Goal: Transaction & Acquisition: Purchase product/service

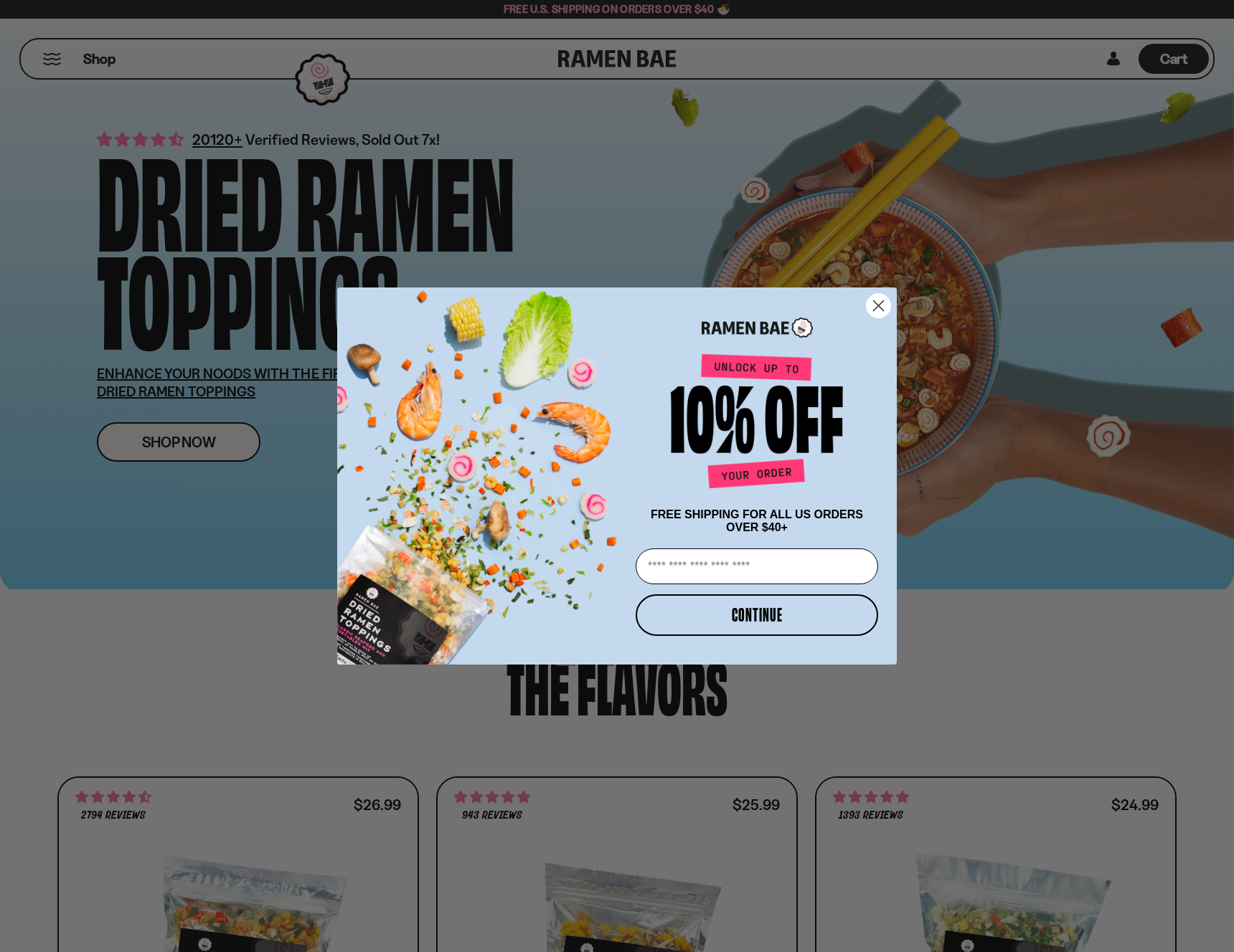
click at [874, 298] on circle "Close dialog" at bounding box center [878, 306] width 23 height 23
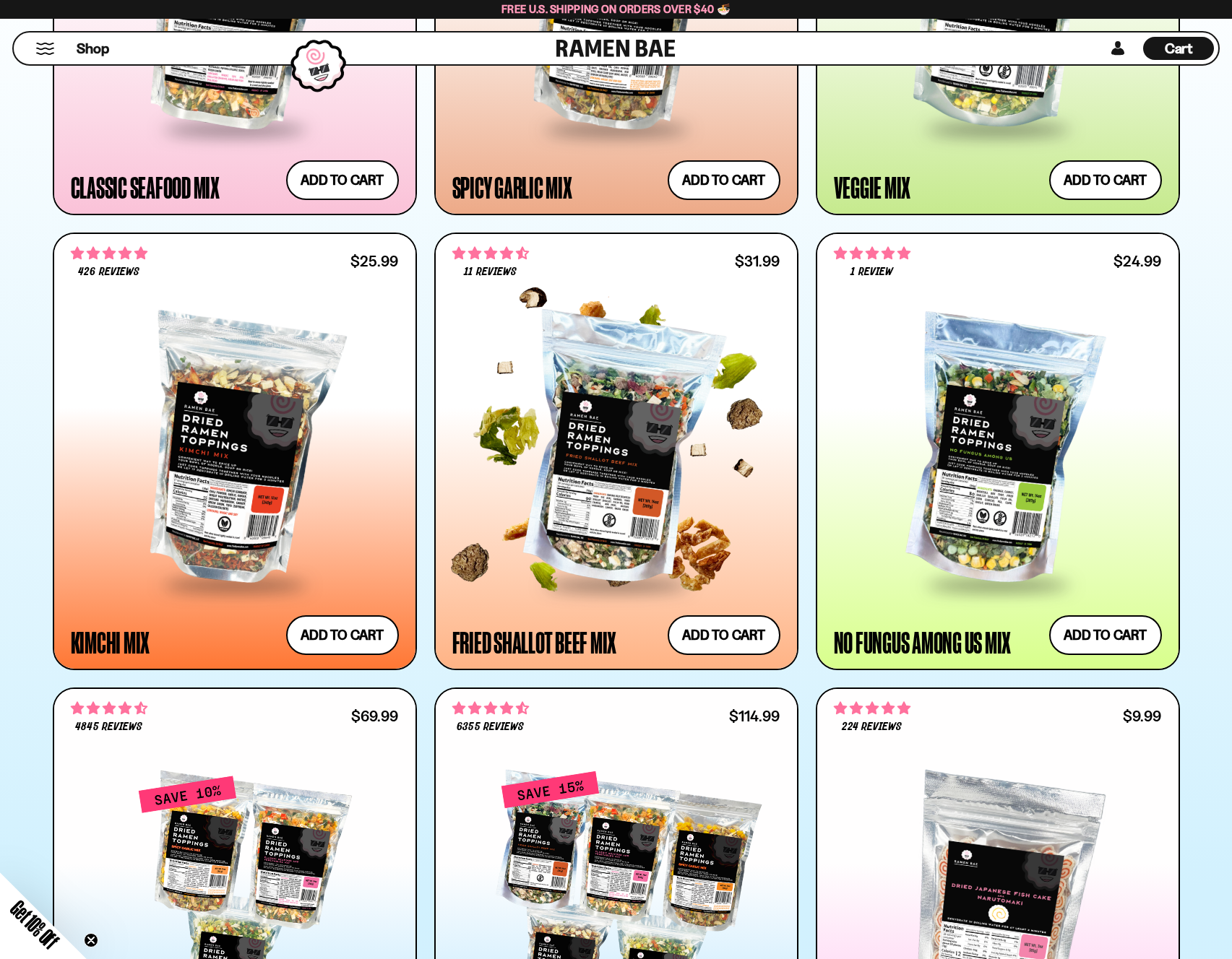
scroll to position [721, 0]
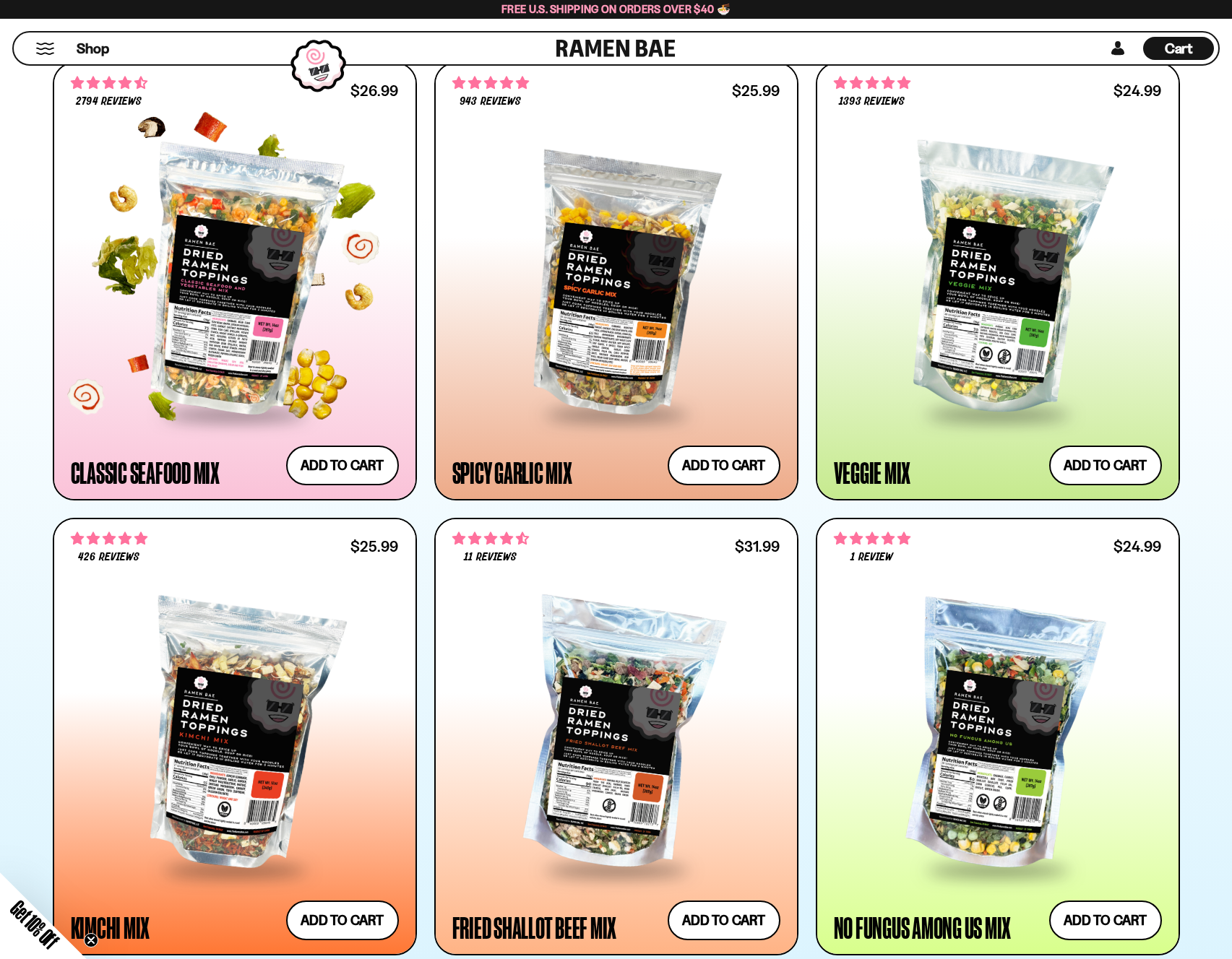
click at [252, 328] on div at bounding box center [234, 280] width 328 height 263
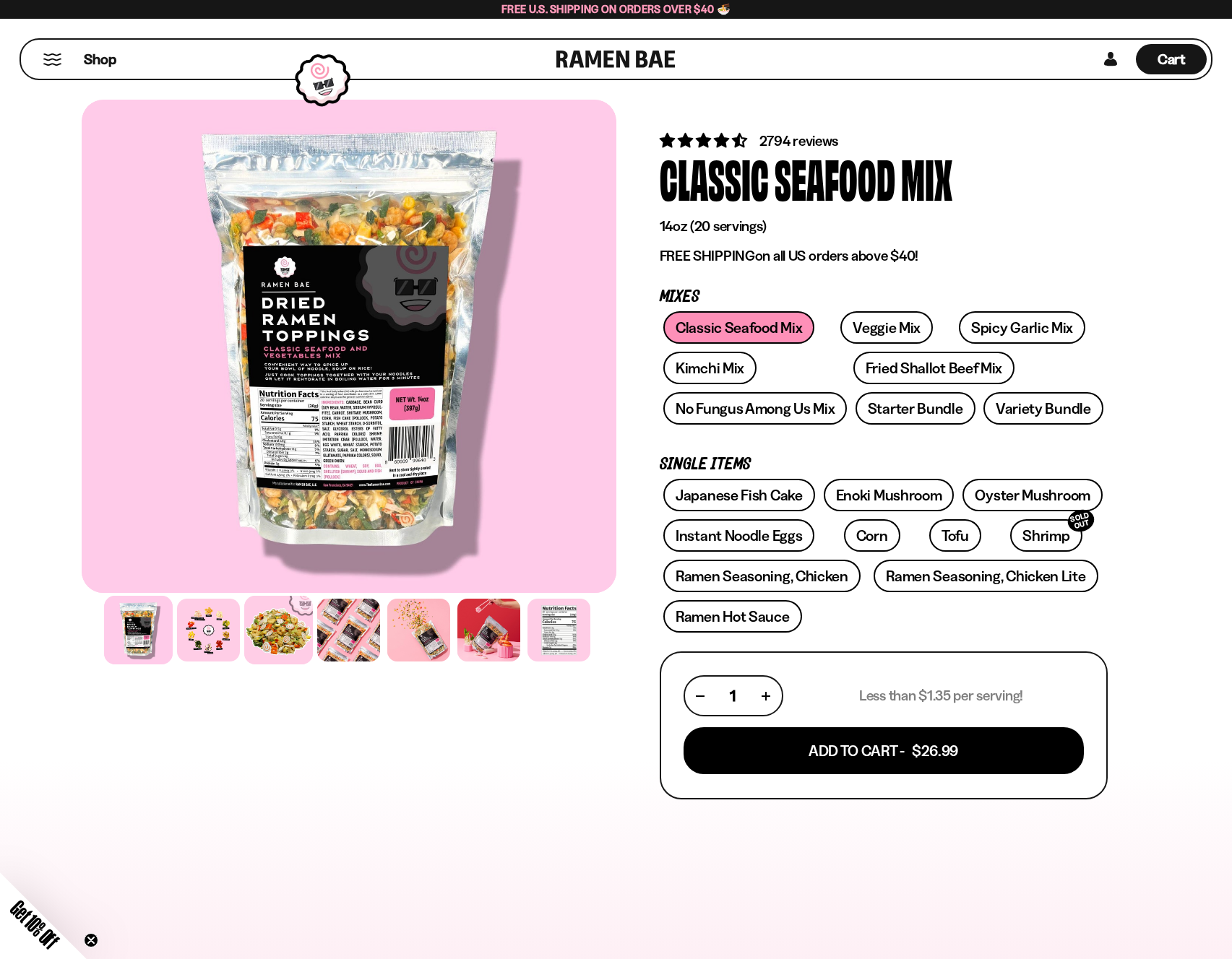
click at [292, 643] on div at bounding box center [279, 631] width 69 height 69
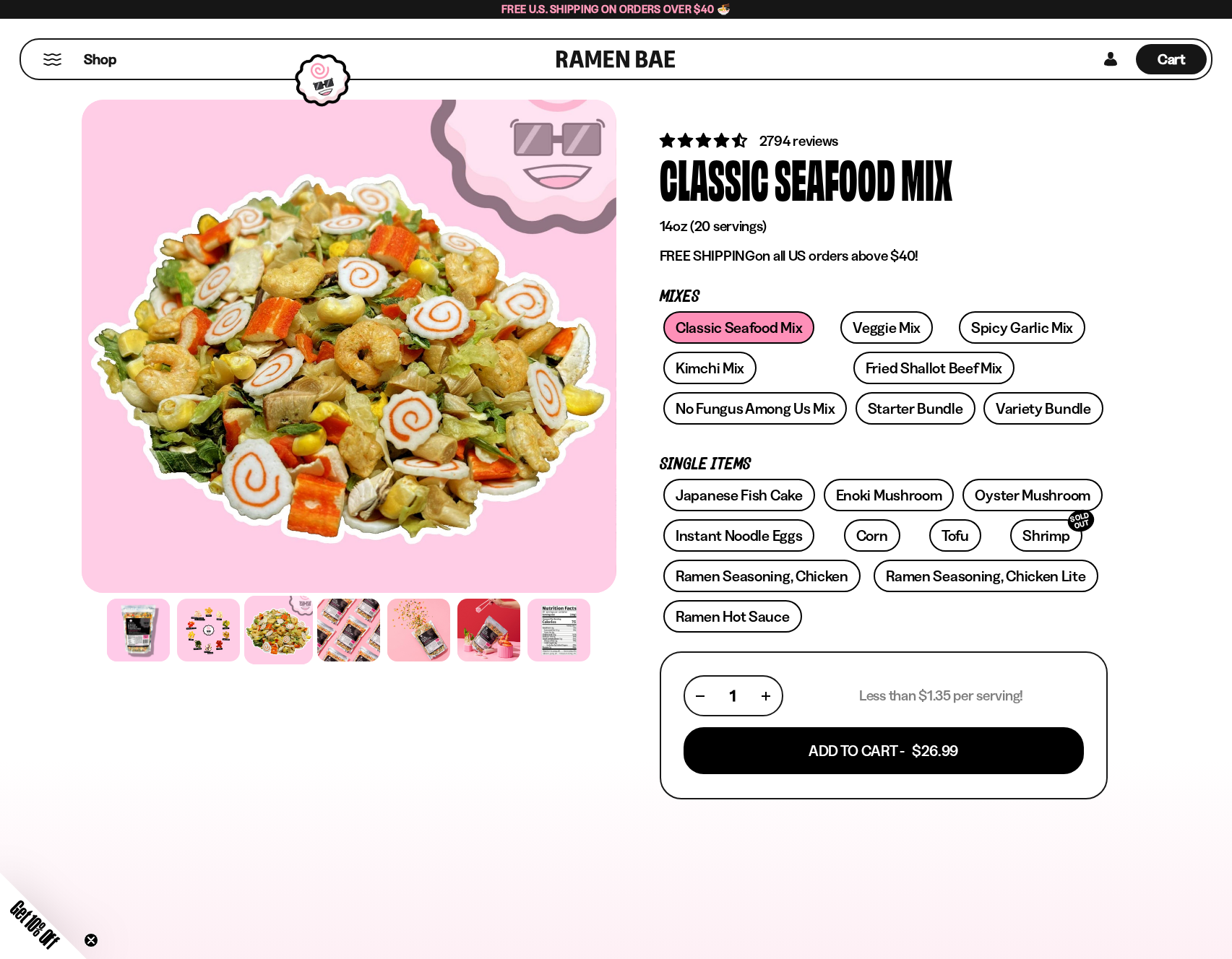
click at [512, 824] on div "FADCB6FD-DFAB-4417-9F21-029242090B77" at bounding box center [349, 768] width 535 height 1349
click at [1163, 240] on div at bounding box center [616, 768] width 1156 height 1349
click at [1010, 537] on link "Shrimp SOLD OUT" at bounding box center [1046, 535] width 71 height 33
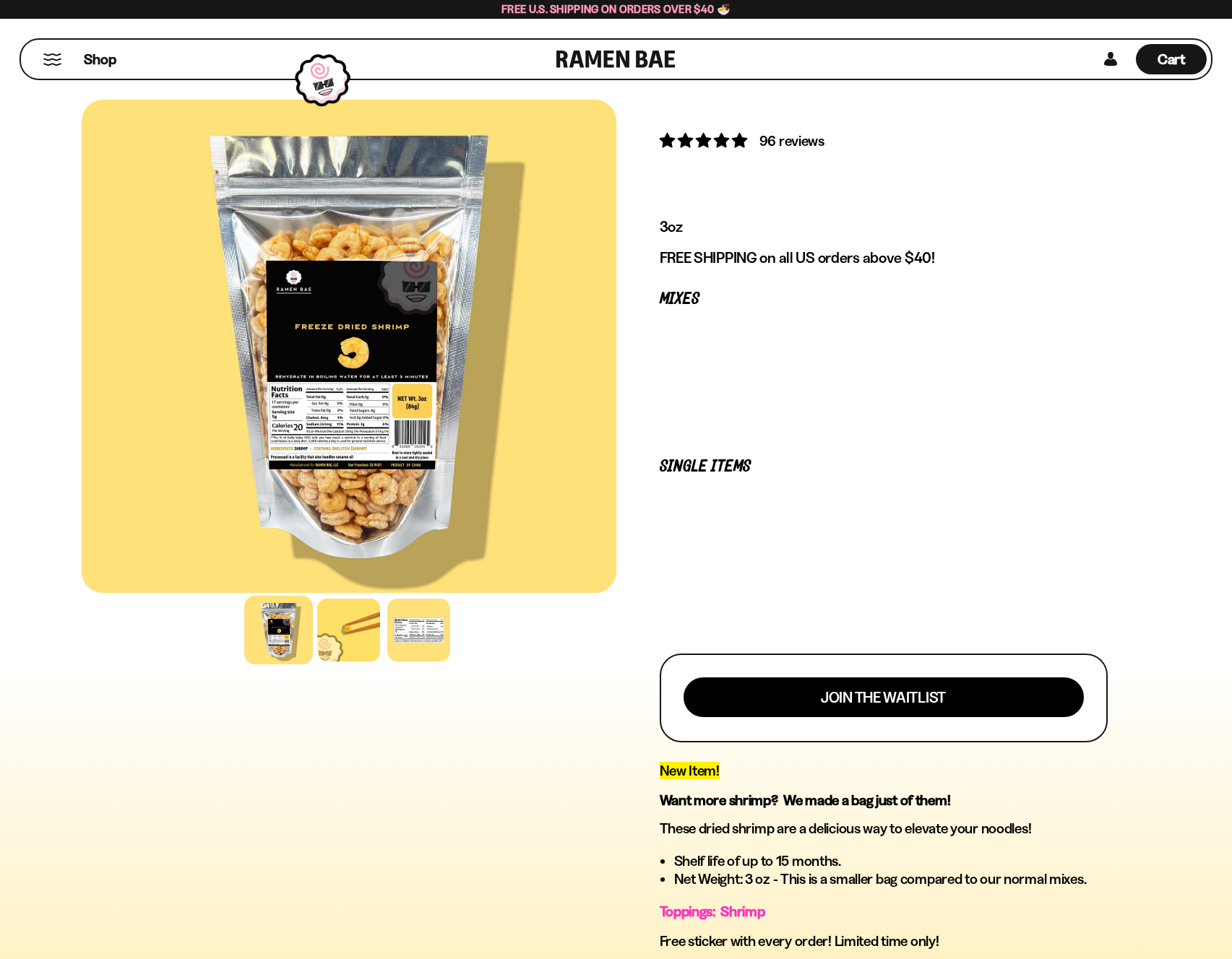
click at [860, 543] on link "Enoki Mushroom" at bounding box center [889, 530] width 131 height 33
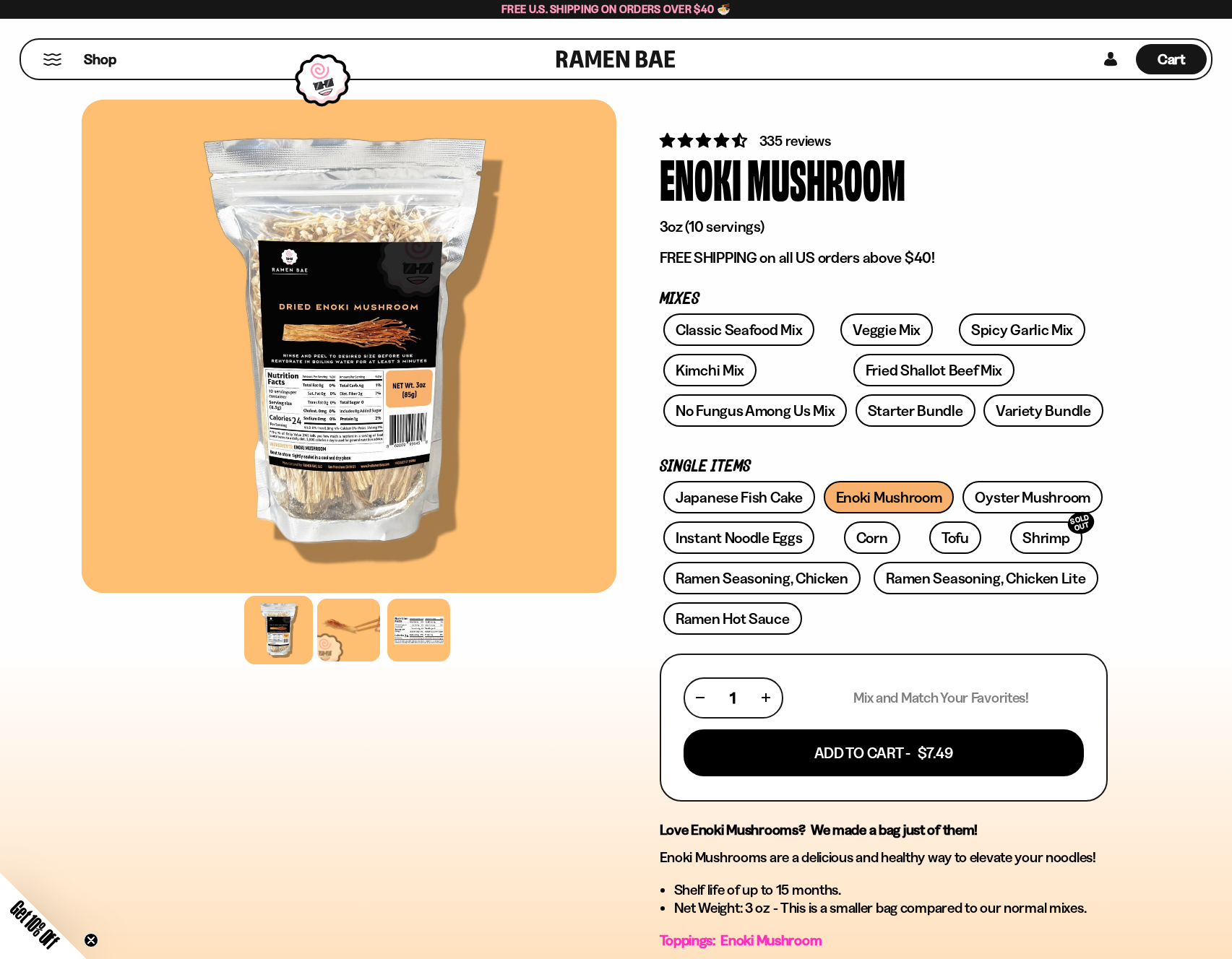
click at [1124, 447] on div "335 reviews Enoki Mushroom 3oz (10 servings) FREE SHIPPING on all US orders abo…" at bounding box center [883, 667] width 535 height 1145
